Goal: Task Accomplishment & Management: Manage account settings

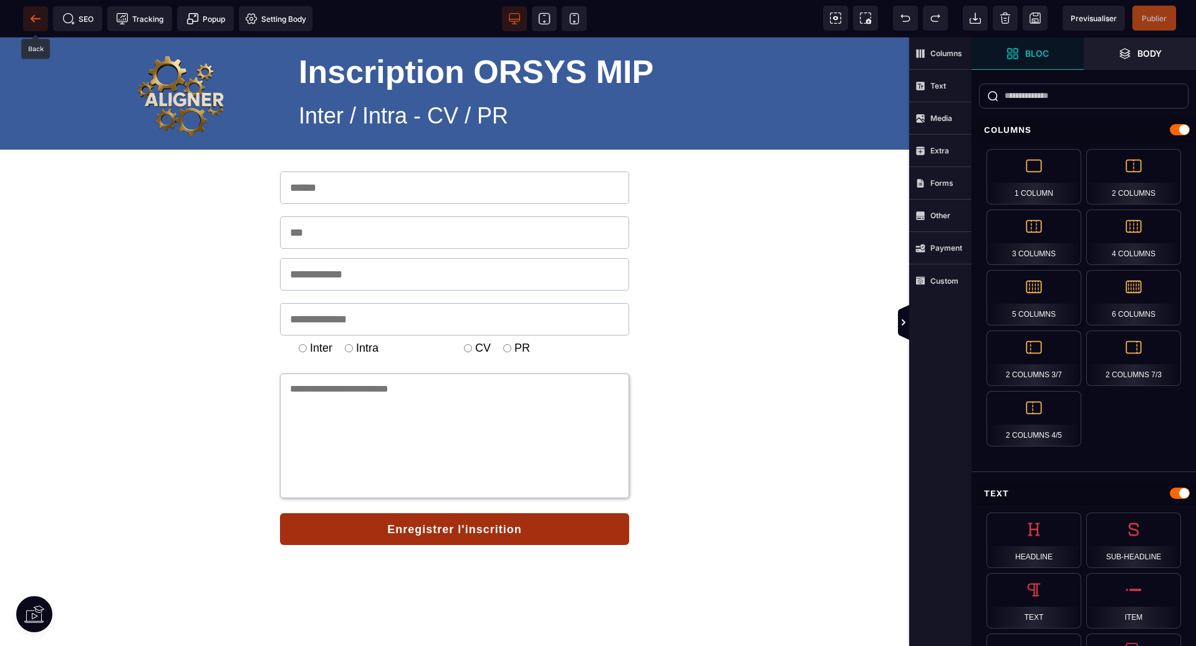
click at [28, 11] on span at bounding box center [35, 18] width 25 height 25
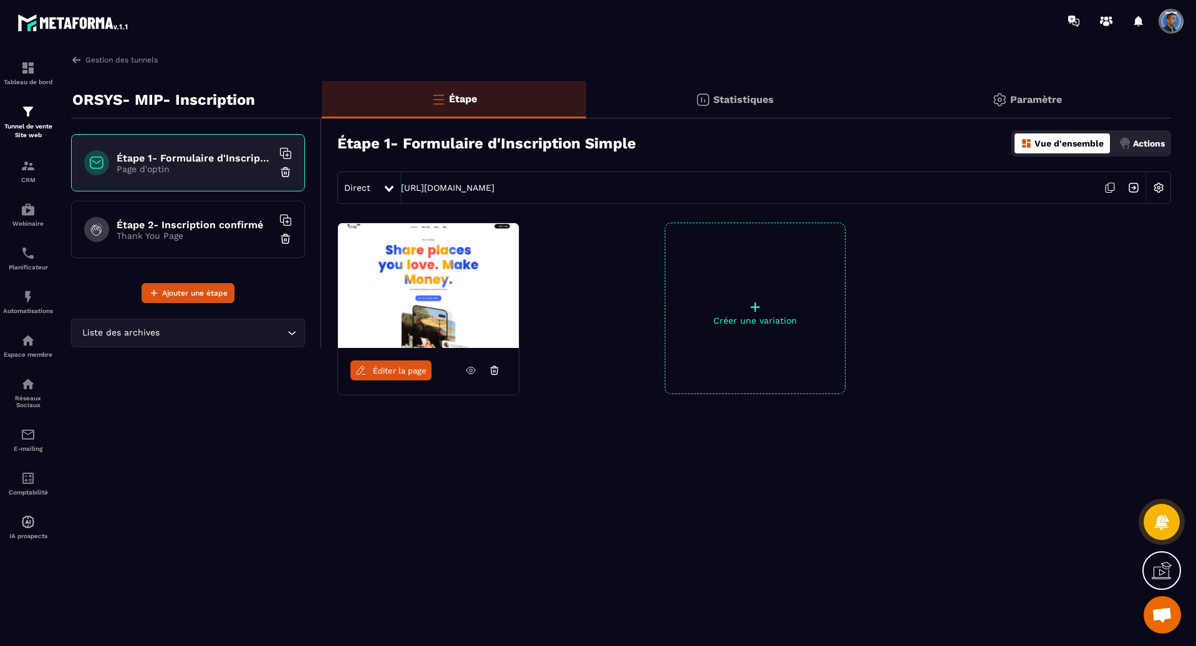
click at [1160, 142] on p "Actions" at bounding box center [1149, 143] width 32 height 10
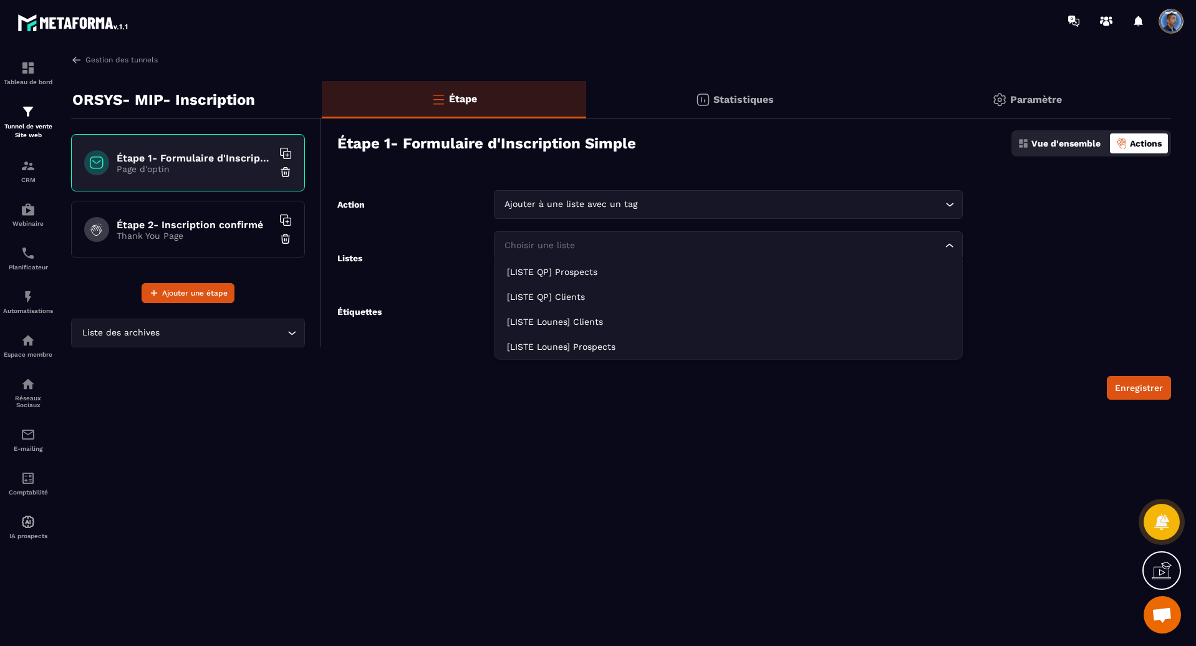
click at [573, 240] on div "Choisir une liste" at bounding box center [722, 246] width 443 height 14
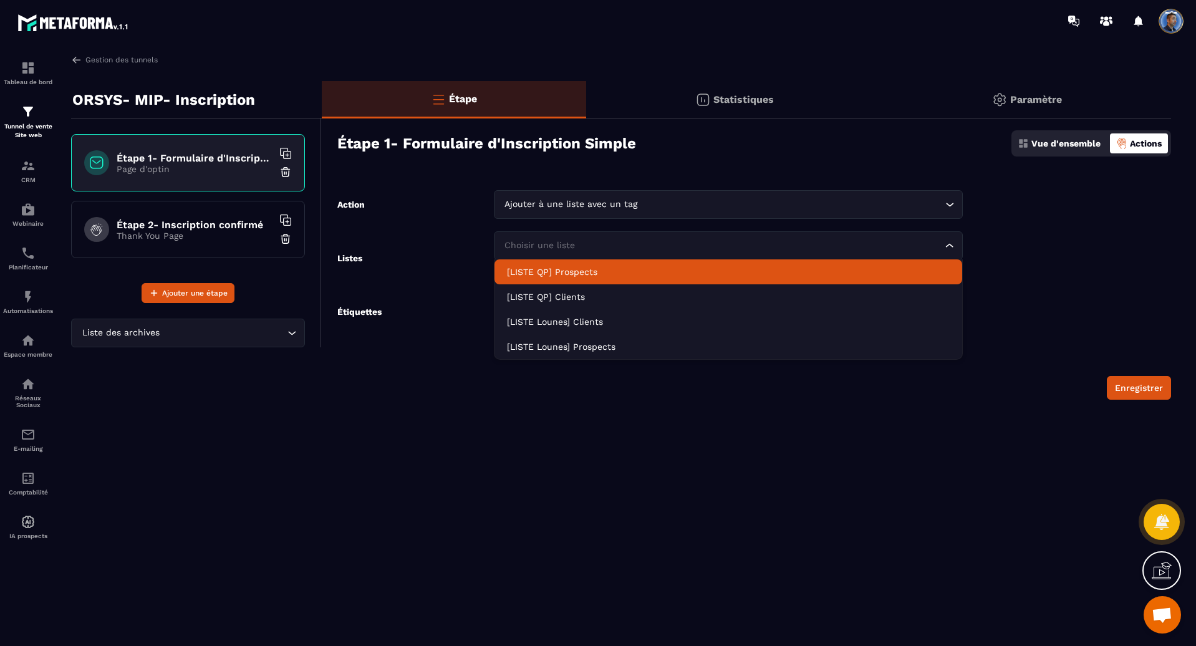
click at [1060, 230] on form "Action Ajouter à une liste avec un tag Loading... Listes Choisir une liste Load…" at bounding box center [747, 295] width 850 height 210
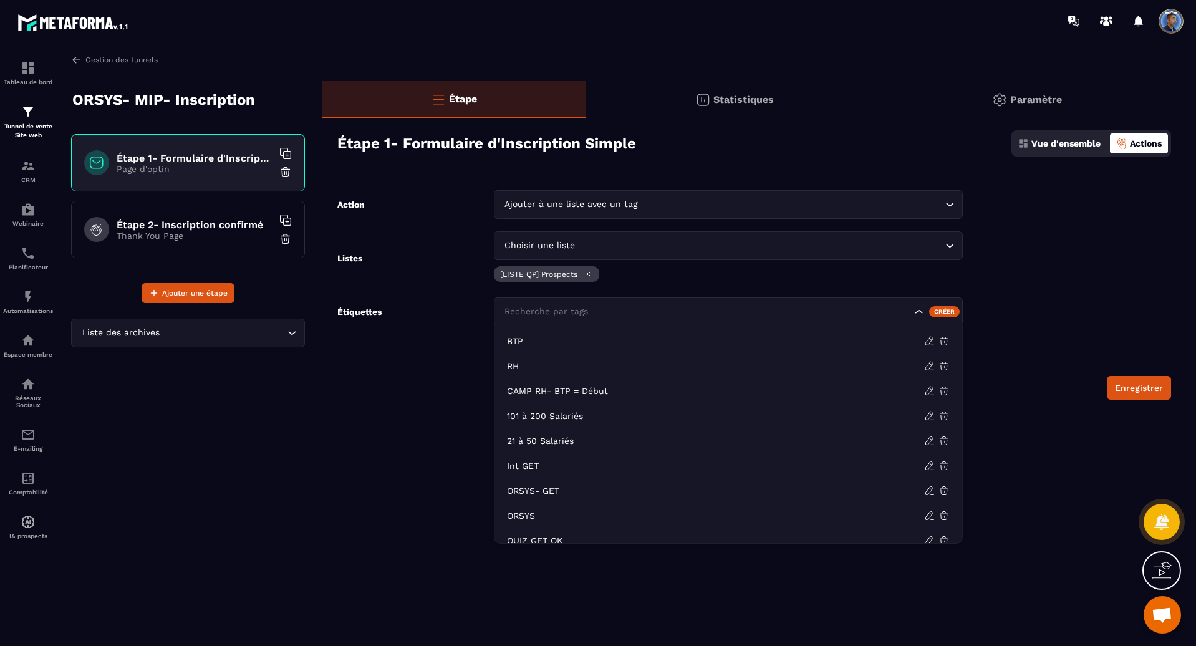
click at [924, 309] on icon "Search for option" at bounding box center [919, 312] width 12 height 12
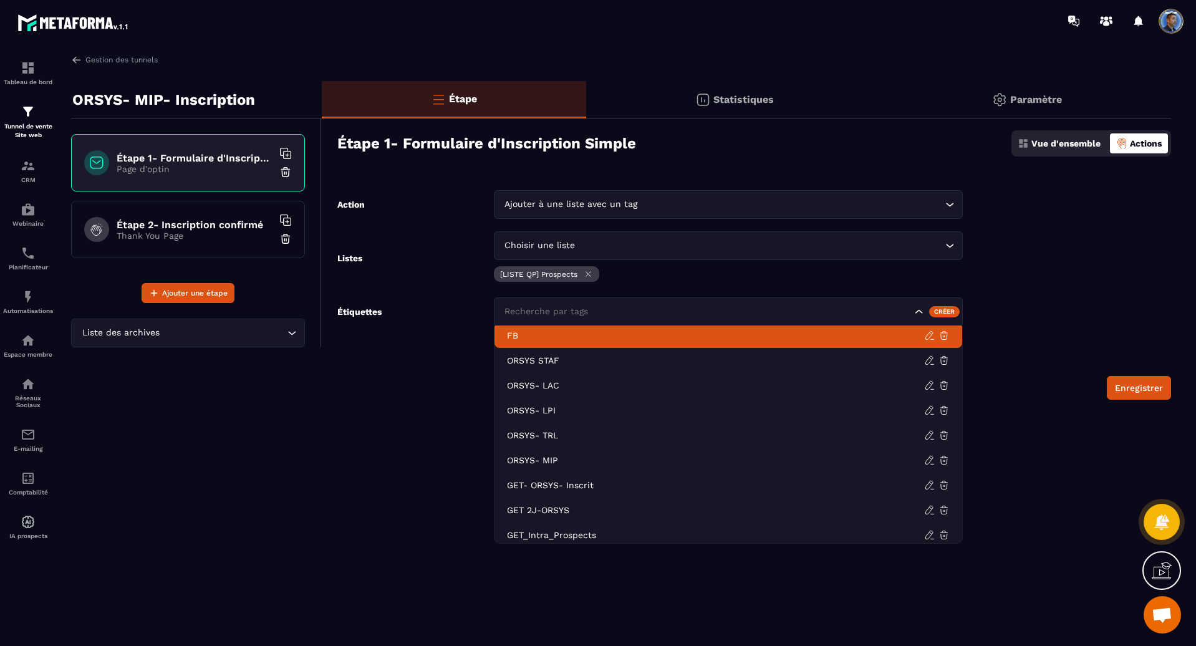
scroll to position [512, 0]
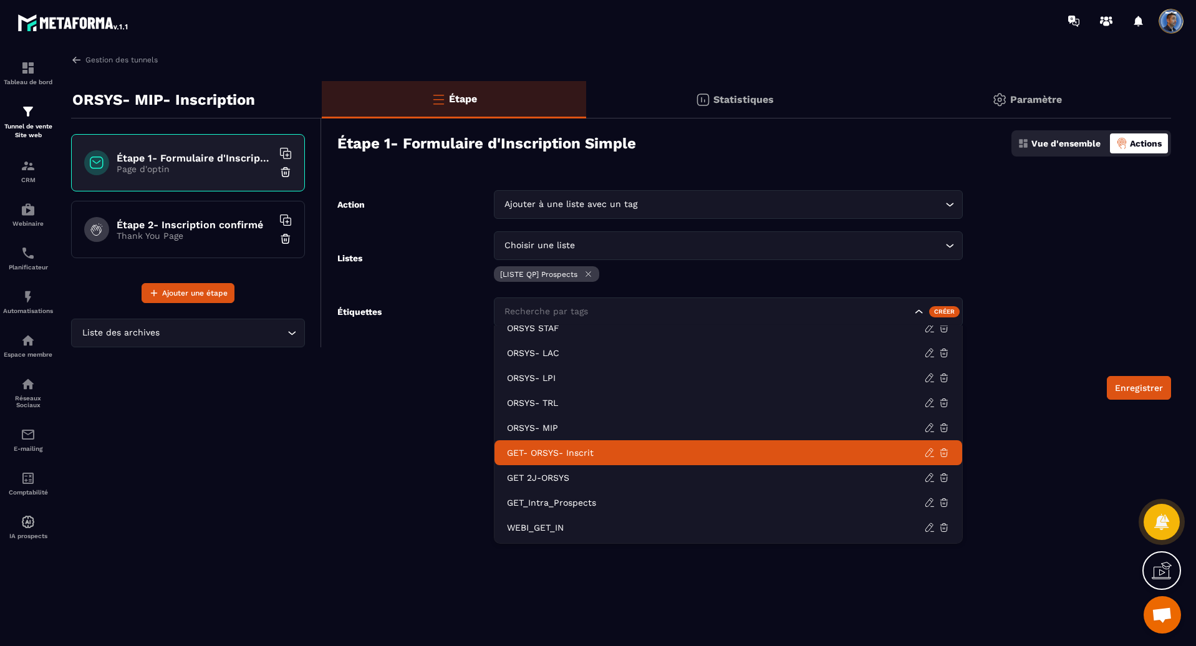
click at [591, 450] on p "GET- ORSYS- Inscrit" at bounding box center [715, 453] width 417 height 12
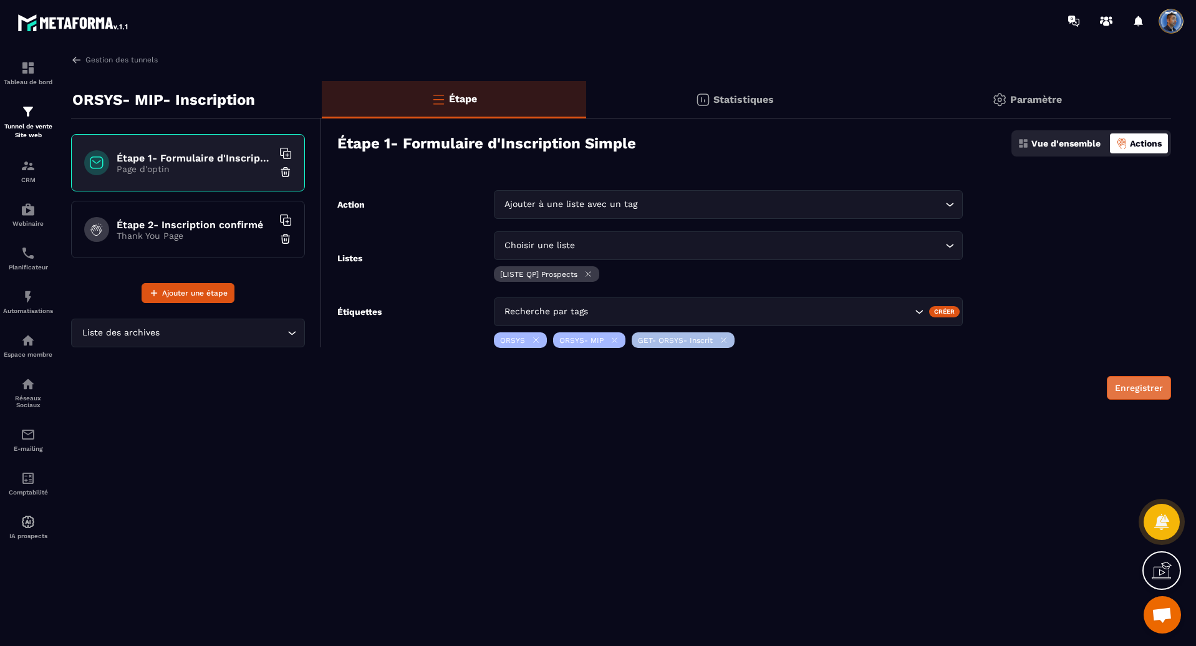
click at [1137, 389] on button "Enregistrer" at bounding box center [1139, 388] width 64 height 24
click at [1150, 146] on p "Actions" at bounding box center [1146, 143] width 32 height 10
click at [1040, 147] on p "Vue d'ensemble" at bounding box center [1066, 143] width 69 height 10
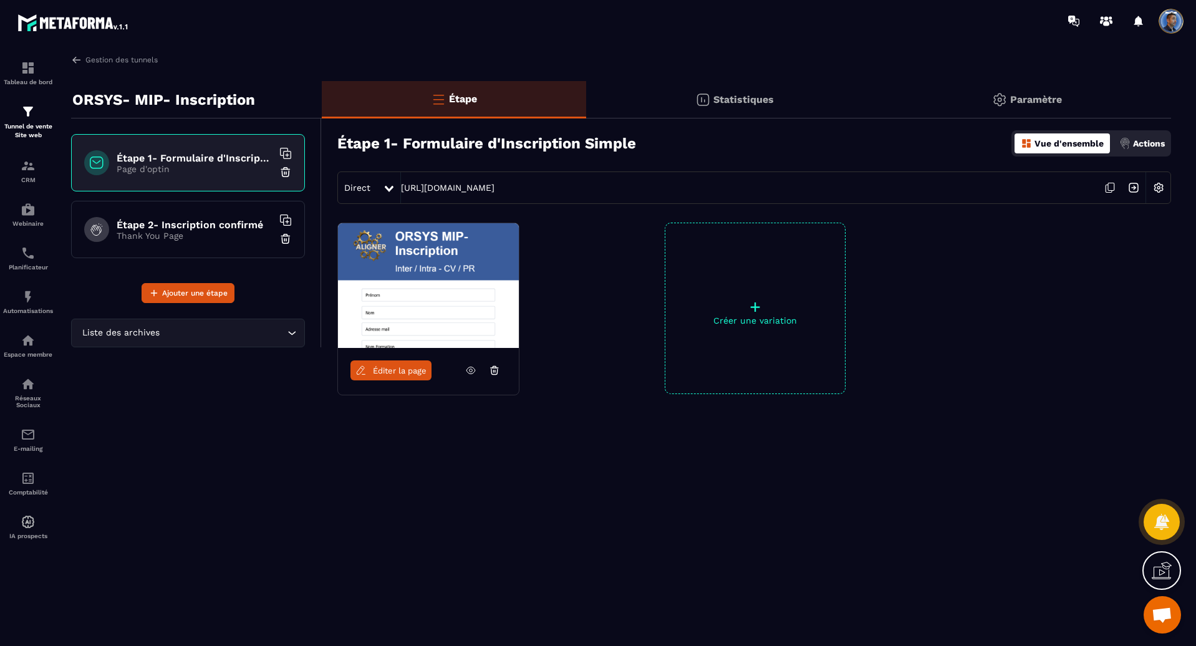
click at [409, 265] on img at bounding box center [428, 285] width 181 height 125
click at [177, 230] on h6 "Étape 2- Inscription confirmé" at bounding box center [195, 225] width 156 height 12
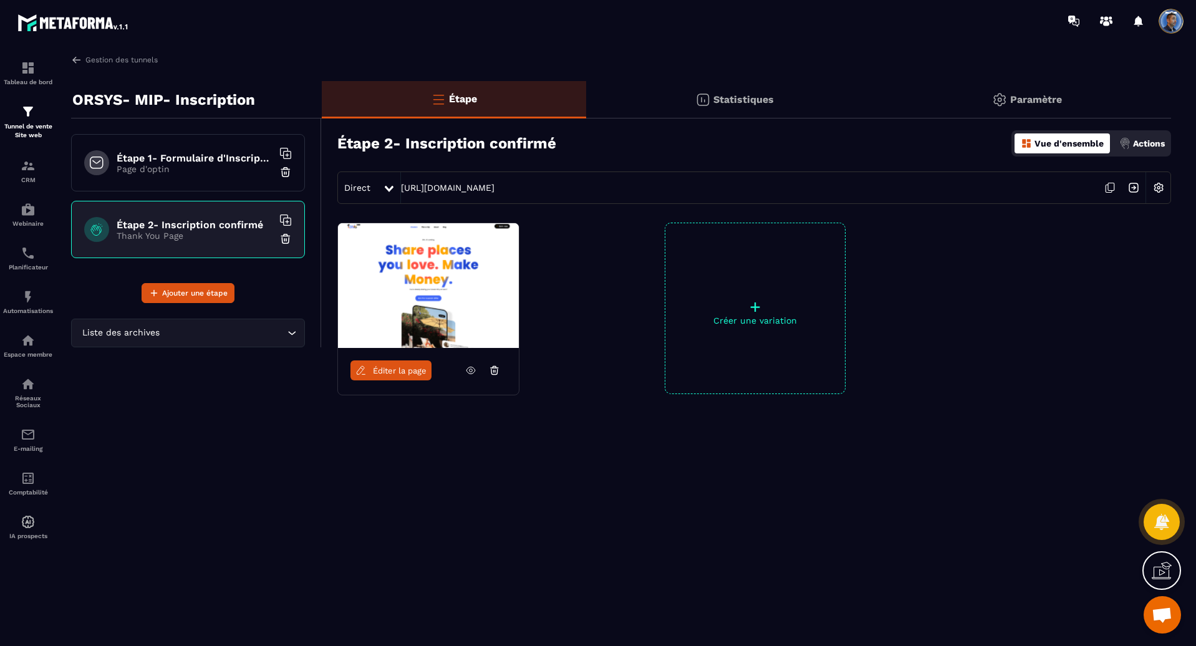
click at [199, 155] on h6 "Étape 1- Formulaire d'Inscription Simple" at bounding box center [195, 158] width 156 height 12
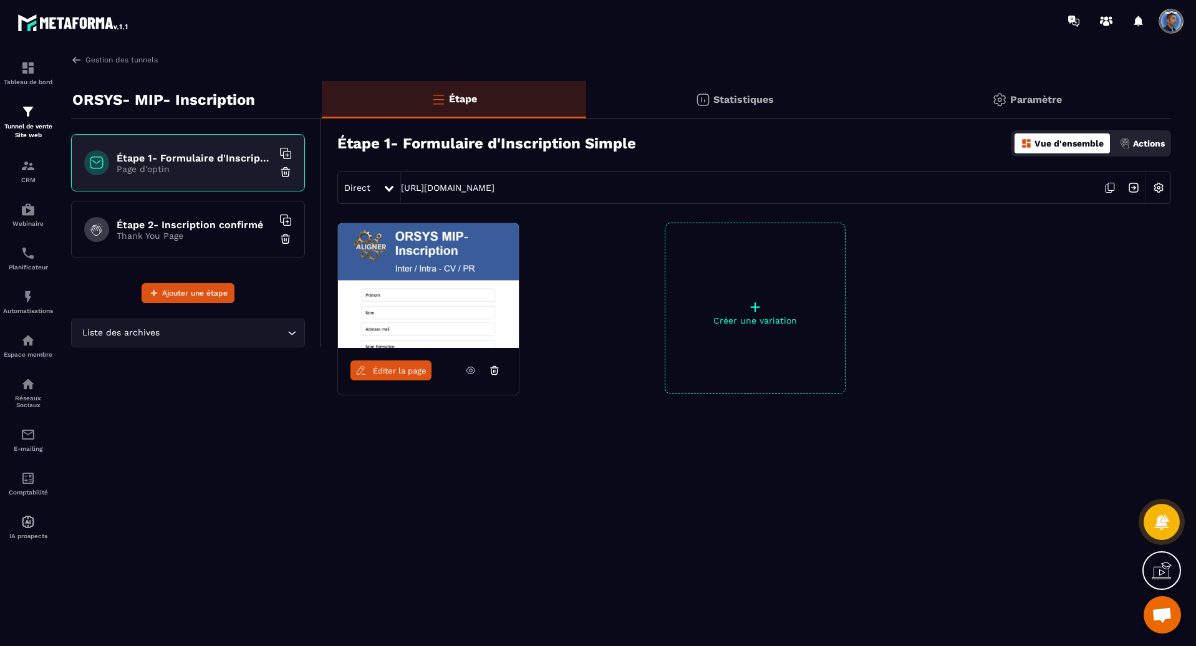
click at [411, 375] on span "Éditer la page" at bounding box center [400, 370] width 54 height 9
